Goal: Task Accomplishment & Management: Use online tool/utility

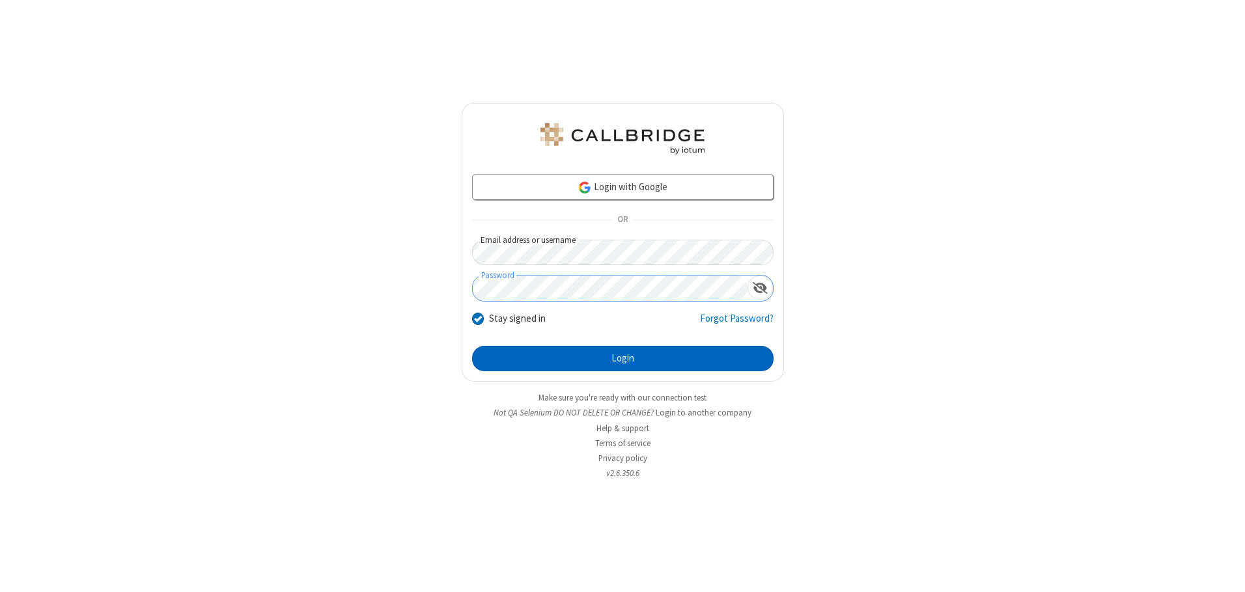
click at [623, 358] on button "Login" at bounding box center [623, 359] width 302 height 26
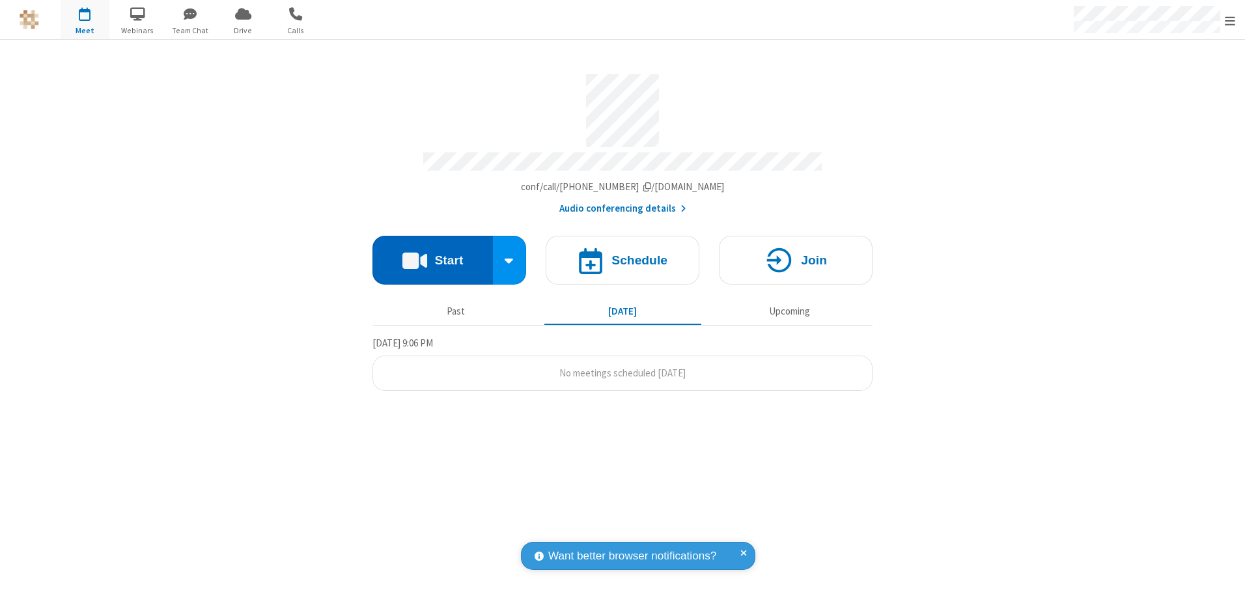
click at [433, 255] on button "Start" at bounding box center [433, 260] width 121 height 49
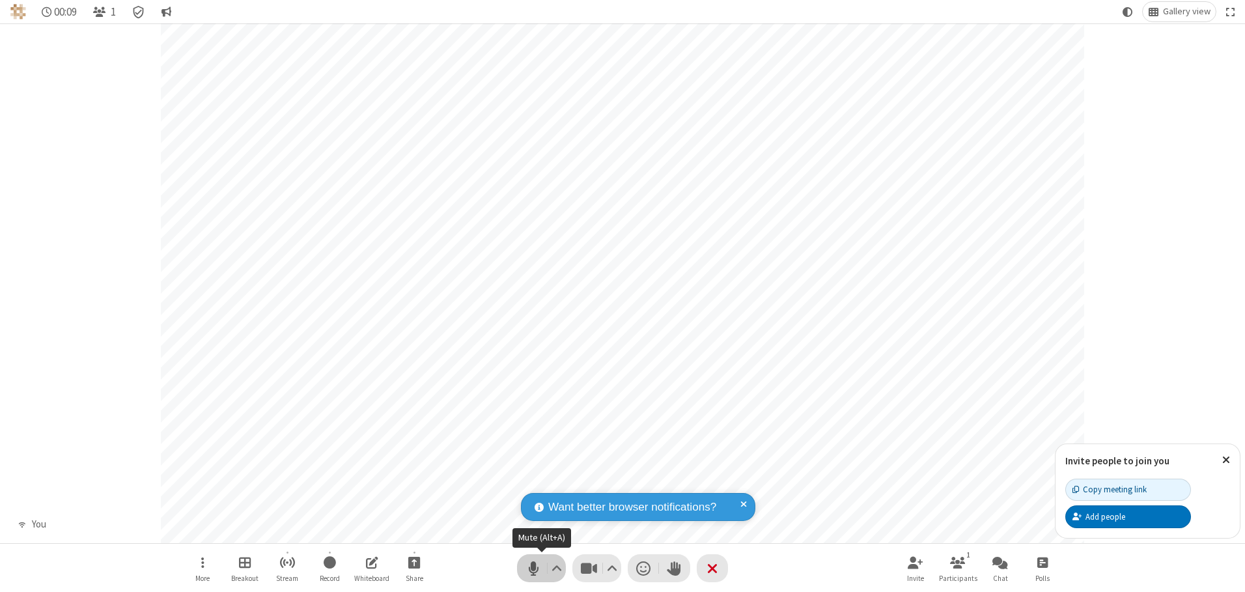
click at [533, 568] on span "Mute (Alt+A)" at bounding box center [534, 568] width 20 height 19
click at [533, 568] on span "Unmute (Alt+A)" at bounding box center [534, 568] width 20 height 19
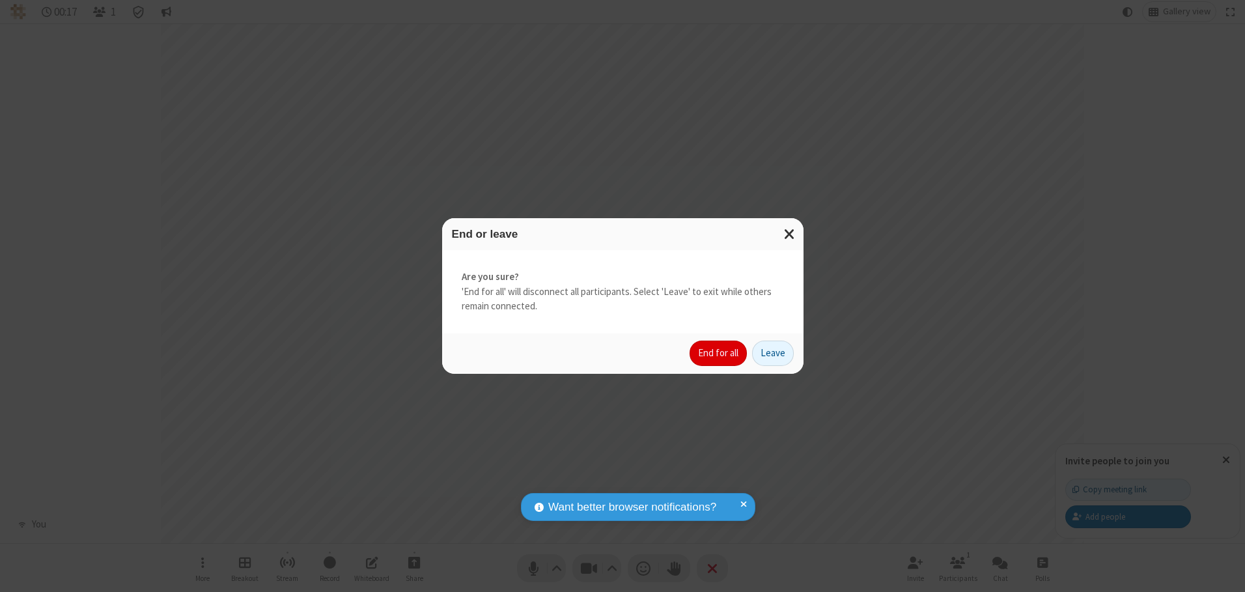
click at [719, 353] on button "End for all" at bounding box center [718, 354] width 57 height 26
